Goal: Find contact information: Find contact information

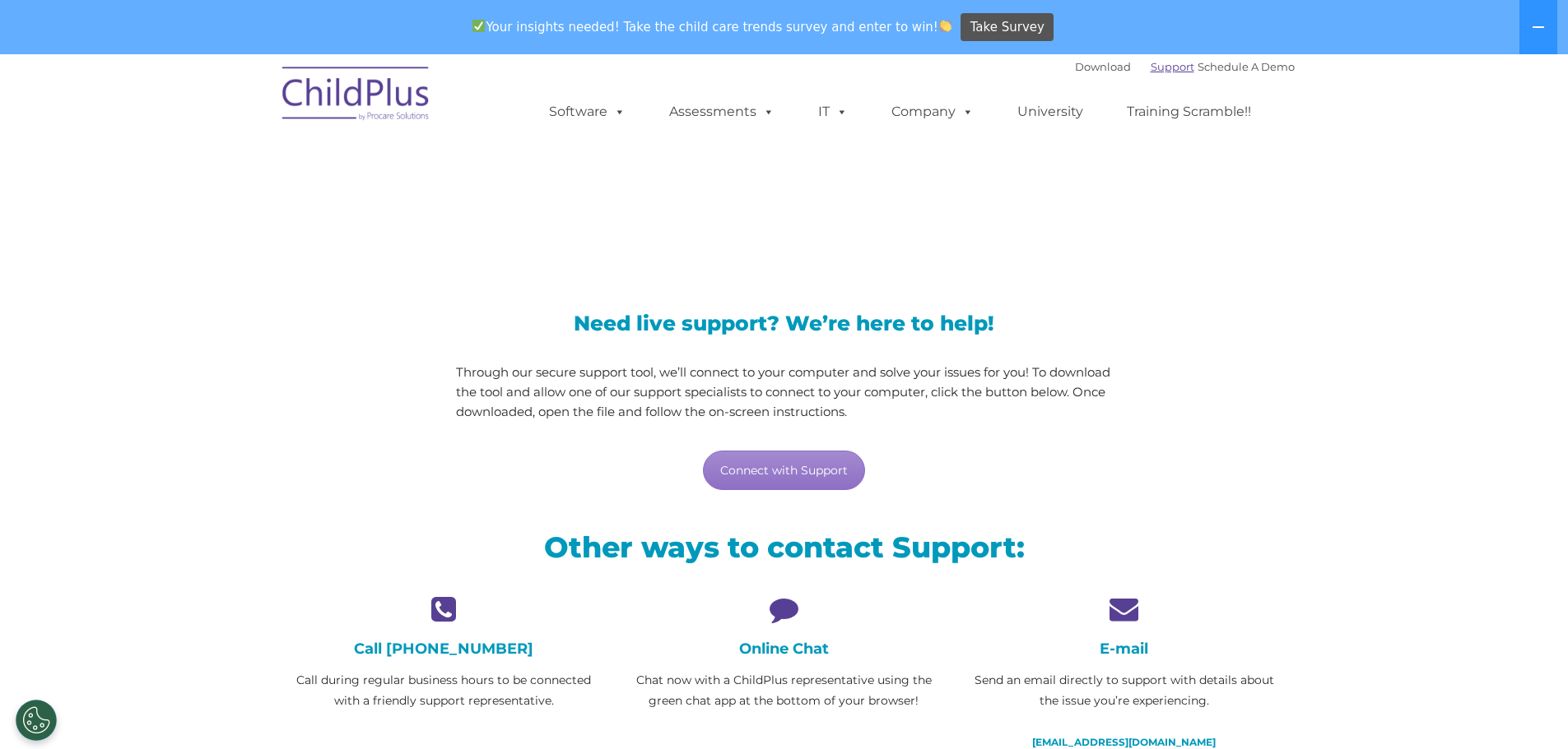
click at [1164, 69] on link "Support" at bounding box center [1172, 67] width 43 height 13
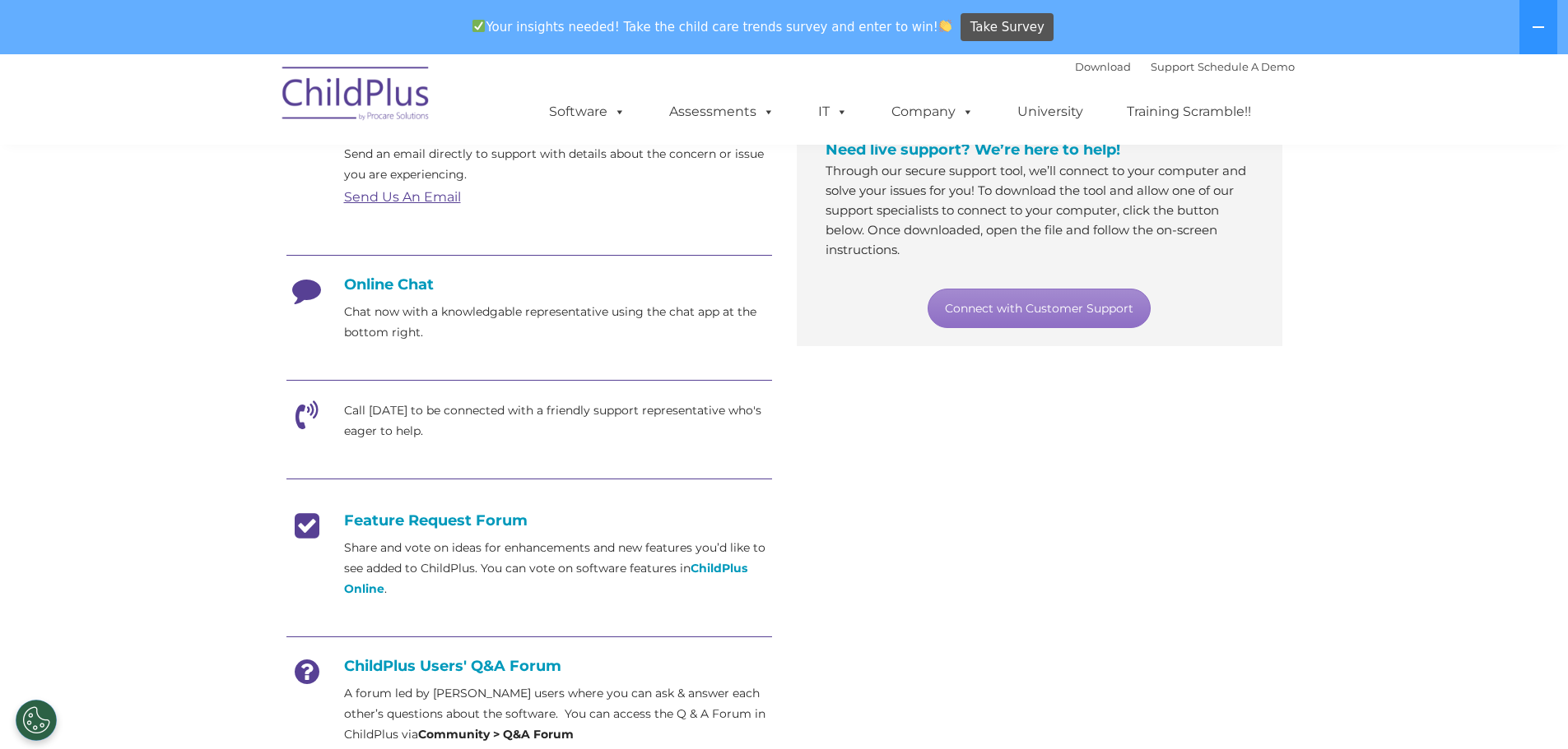
scroll to position [329, 0]
click at [1150, 69] on link "Support" at bounding box center [1172, 67] width 43 height 13
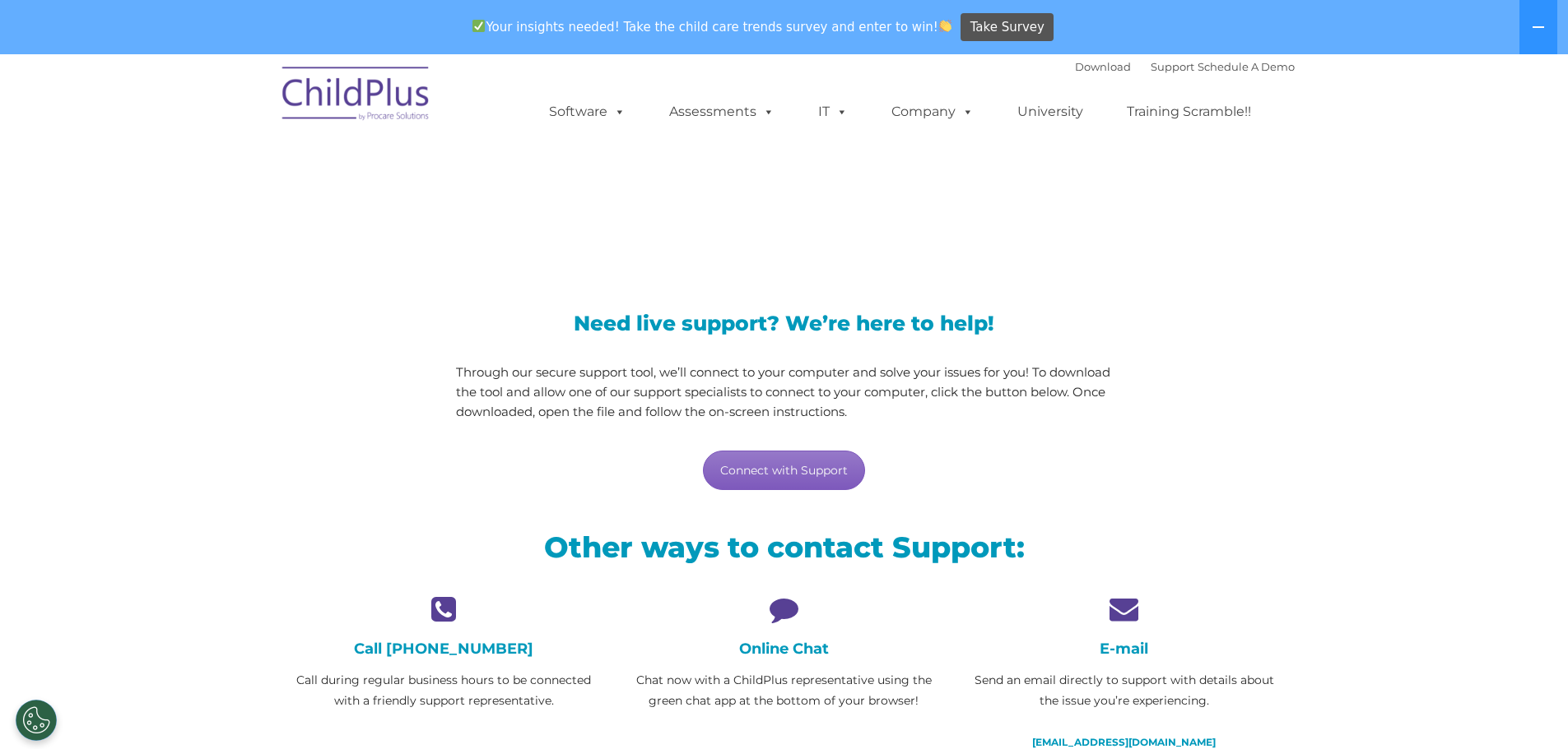
click at [809, 475] on link "Connect with Support" at bounding box center [784, 470] width 163 height 39
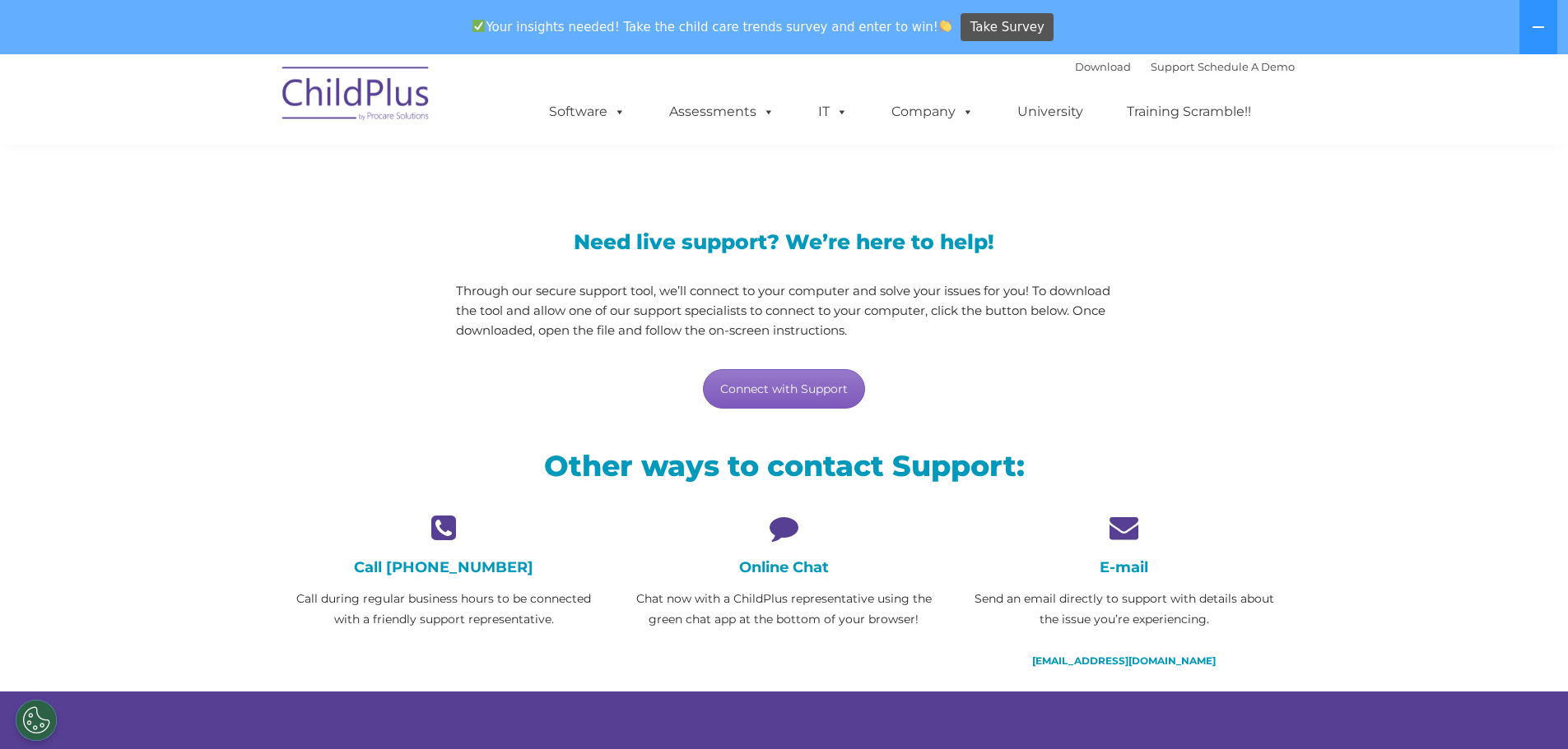
scroll to position [82, 0]
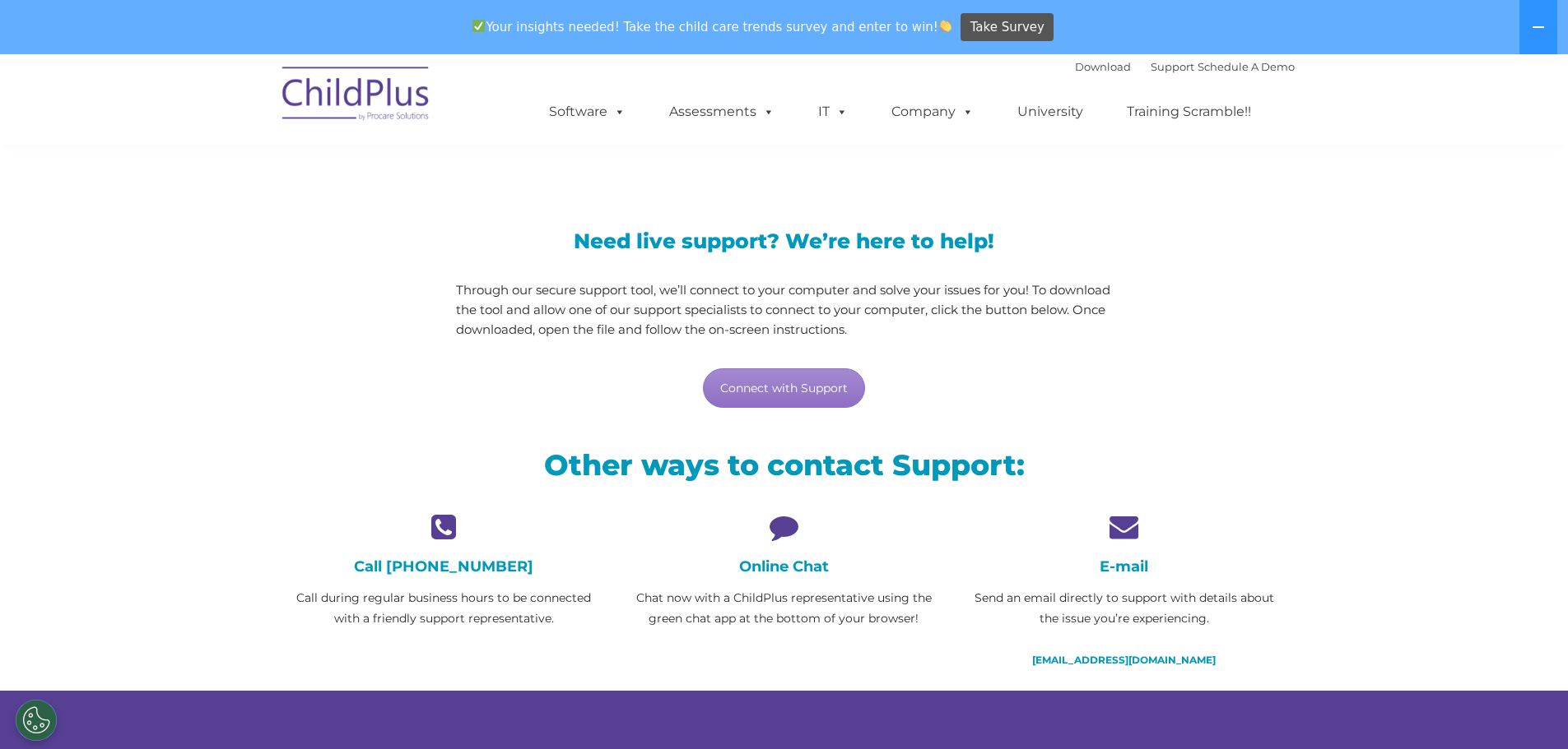
click at [797, 544] on div "Online Chat Chat now with a ChildPlus representative using the green chat app a…" at bounding box center [784, 571] width 315 height 117
click at [784, 527] on icon at bounding box center [784, 527] width 315 height 29
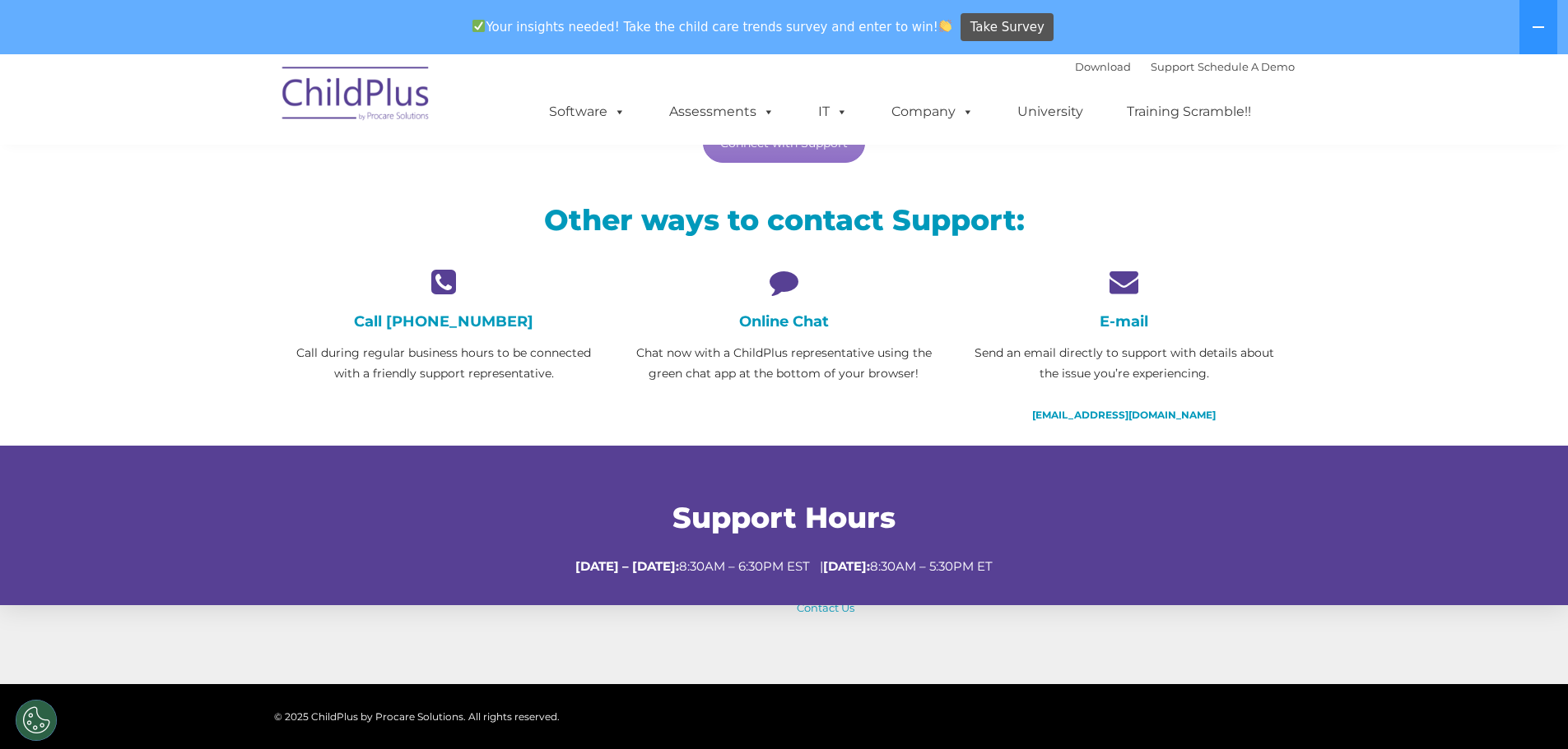
scroll to position [329, 0]
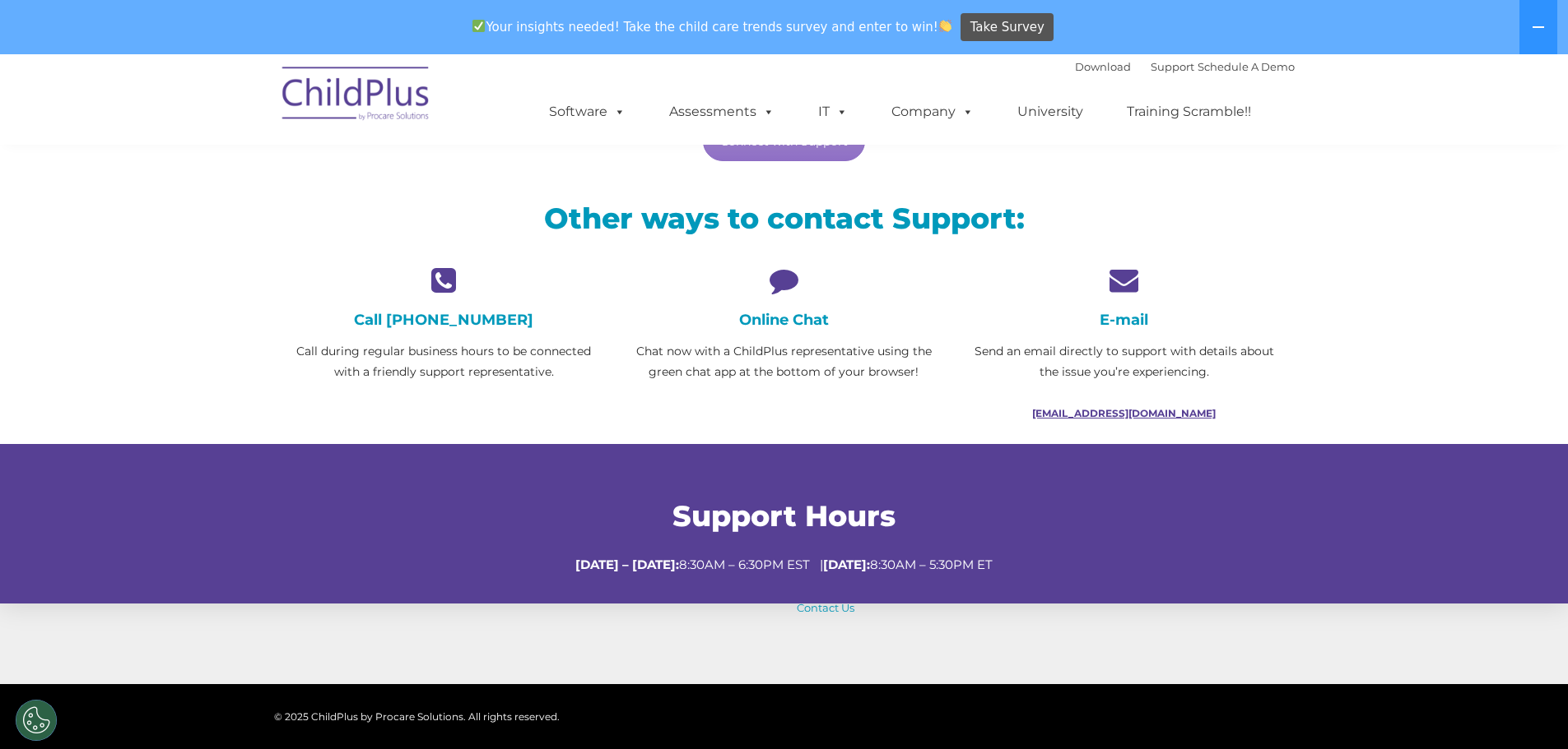
click at [1096, 412] on link "[EMAIL_ADDRESS][DOMAIN_NAME]" at bounding box center [1124, 413] width 183 height 12
click at [1114, 410] on link "[EMAIL_ADDRESS][DOMAIN_NAME]" at bounding box center [1124, 413] width 183 height 12
